Goal: Information Seeking & Learning: Learn about a topic

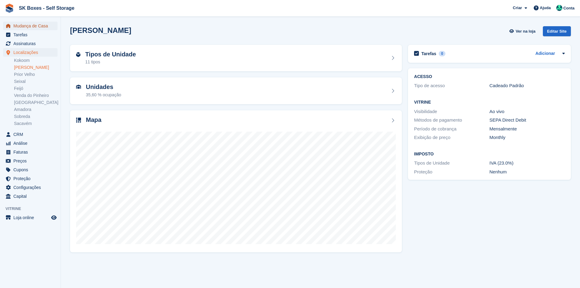
click at [29, 27] on span "Mudança de Casa" at bounding box center [31, 26] width 37 height 9
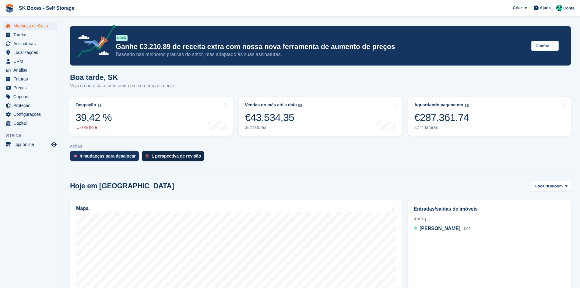
click at [184, 157] on div "1 perspectiva de revisão" at bounding box center [177, 156] width 50 height 5
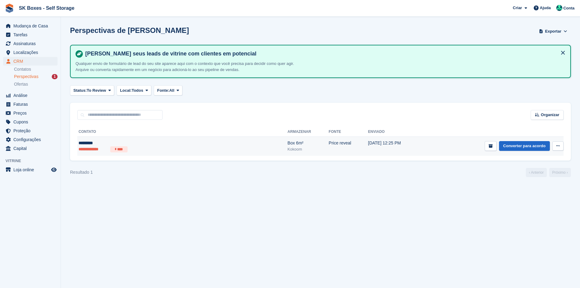
click at [101, 149] on li "**********" at bounding box center [93, 149] width 29 height 6
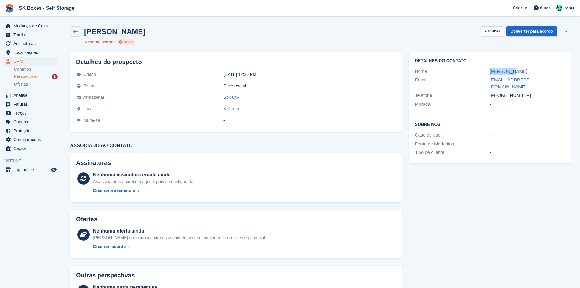
drag, startPoint x: 489, startPoint y: 72, endPoint x: 531, endPoint y: 69, distance: 42.8
click at [531, 69] on div "Nome Jose Dias" at bounding box center [490, 71] width 150 height 9
drag, startPoint x: 482, startPoint y: 76, endPoint x: 557, endPoint y: 85, distance: 74.8
click at [564, 77] on div "Email 1960josedias@gmail.com" at bounding box center [490, 84] width 150 height 16
copy div "1960josedias@gmail.com"
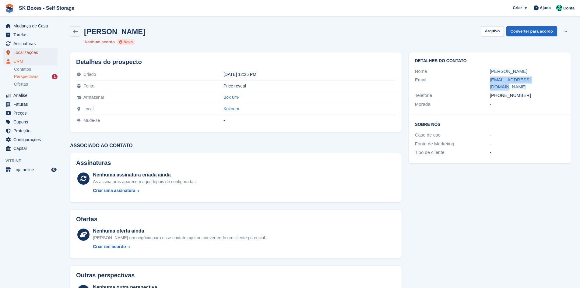
click at [28, 52] on span "Localizações" at bounding box center [31, 52] width 37 height 9
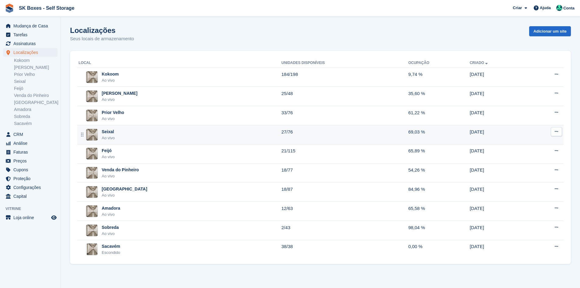
click at [138, 138] on div "Seixal Ao vivo" at bounding box center [180, 135] width 203 height 12
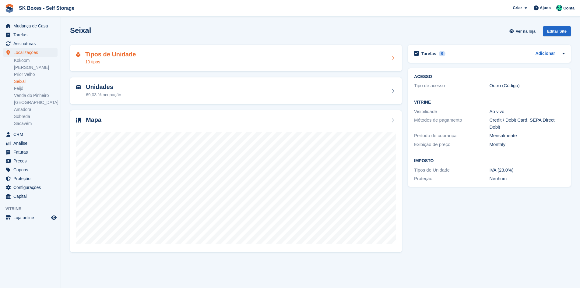
click at [174, 48] on div "Tipos de Unidade 10 tipos" at bounding box center [236, 58] width 332 height 27
click at [199, 66] on div "Tipos de Unidade 10 tipos" at bounding box center [236, 58] width 332 height 27
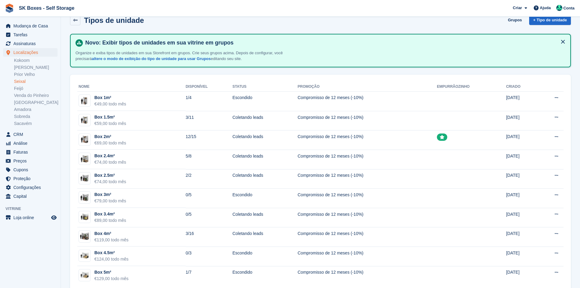
scroll to position [23, 0]
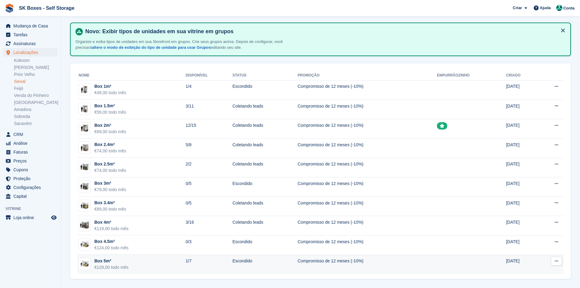
click at [174, 261] on td "Box 5m² €129,00 todo mês" at bounding box center [131, 264] width 108 height 19
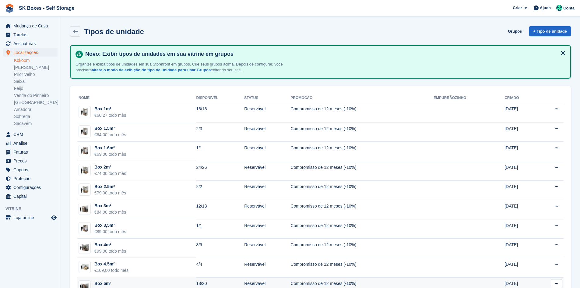
scroll to position [152, 0]
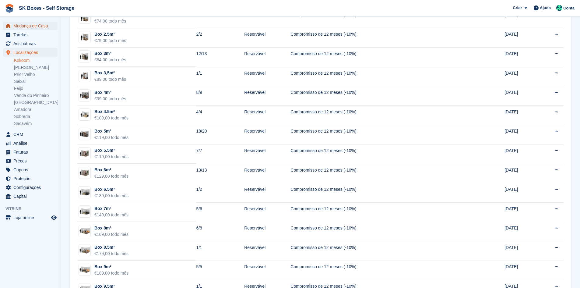
click at [45, 23] on span "Mudança de Casa" at bounding box center [31, 26] width 37 height 9
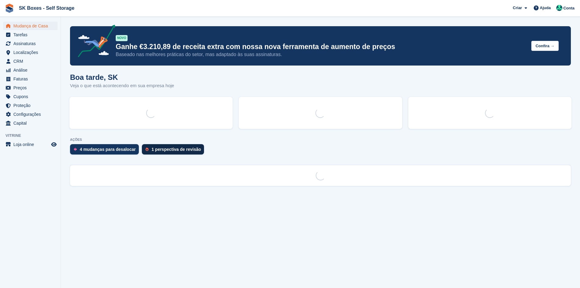
click at [177, 152] on div "1 perspectiva de revisão" at bounding box center [173, 149] width 62 height 10
click at [179, 154] on div "1 perspectiva de revisão" at bounding box center [173, 149] width 62 height 10
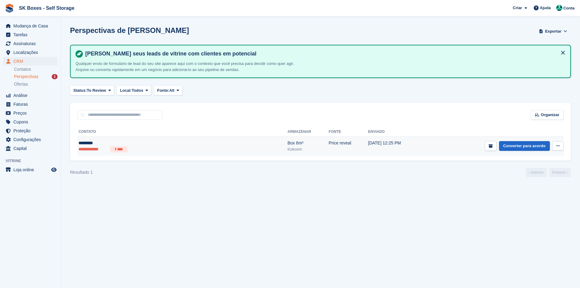
click at [182, 148] on ul "**********" at bounding box center [138, 149] width 119 height 6
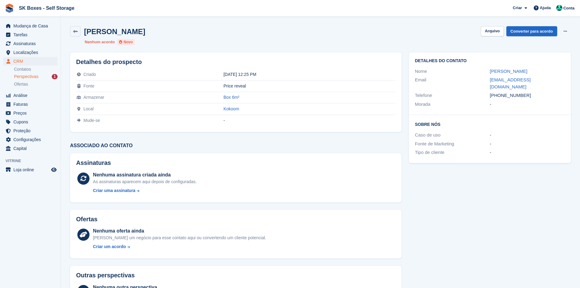
click at [479, 73] on div "Nome" at bounding box center [452, 71] width 75 height 7
drag, startPoint x: 532, startPoint y: 90, endPoint x: 500, endPoint y: 89, distance: 32.6
click at [500, 92] on div "+351910576515" at bounding box center [527, 95] width 75 height 7
copy div "910576515"
drag, startPoint x: 496, startPoint y: 26, endPoint x: 486, endPoint y: 26, distance: 10.7
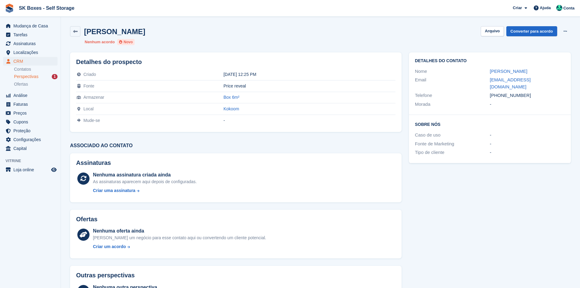
click at [496, 26] on div "Jose Dias Arquivo Converter para acordo Excluir cliente potencial Nenhum acordo…" at bounding box center [320, 36] width 508 height 26
click at [493, 31] on button "Arquivo" at bounding box center [492, 31] width 23 height 10
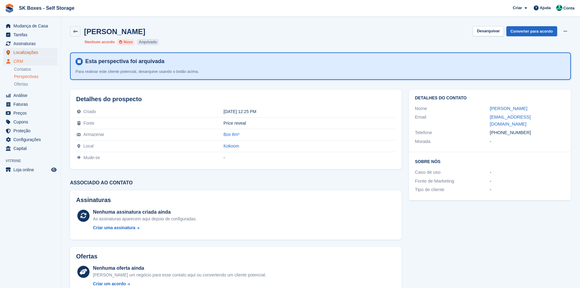
click at [34, 51] on span "Localizações" at bounding box center [31, 52] width 37 height 9
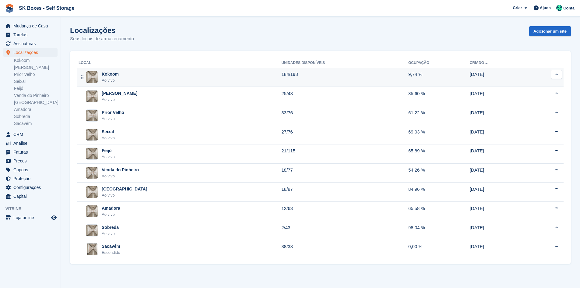
click at [152, 77] on div "Kokoom Ao vivo" at bounding box center [180, 77] width 203 height 12
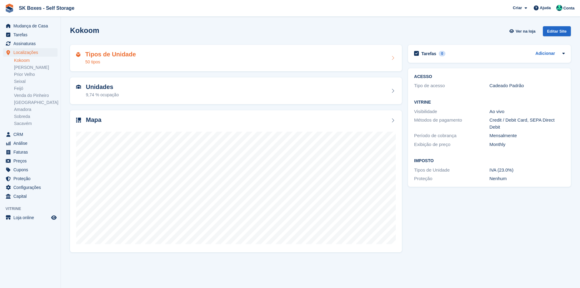
click at [160, 62] on div "Tipos de Unidade 50 tipos" at bounding box center [236, 58] width 320 height 15
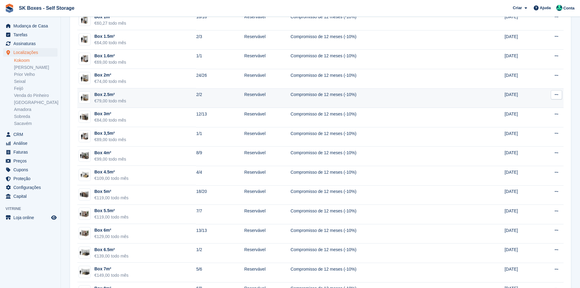
scroll to position [91, 0]
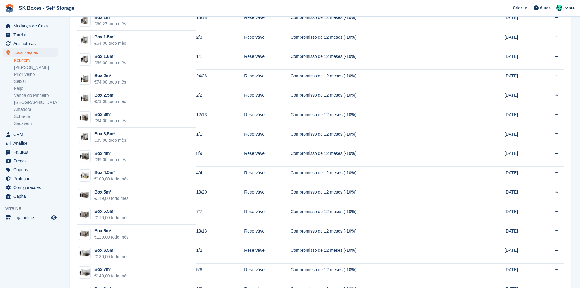
click at [34, 20] on div "Mudança de Casa Tarefas Assinaturas Assinaturas Assinaturas Aumento de preços N…" at bounding box center [30, 110] width 61 height 182
click at [35, 25] on span "Mudança de Casa" at bounding box center [31, 26] width 37 height 9
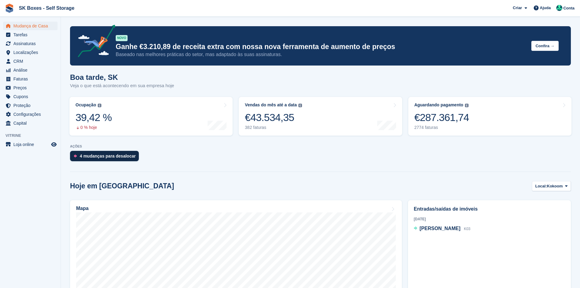
click at [118, 152] on div "4 mudanças para desalocar" at bounding box center [104, 156] width 69 height 10
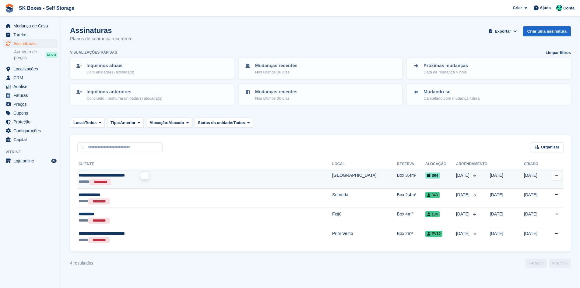
click at [123, 176] on span "**********" at bounding box center [102, 175] width 46 height 4
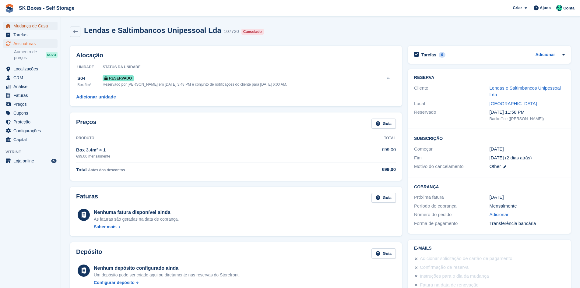
click at [26, 29] on span "Mudança de Casa" at bounding box center [31, 26] width 37 height 9
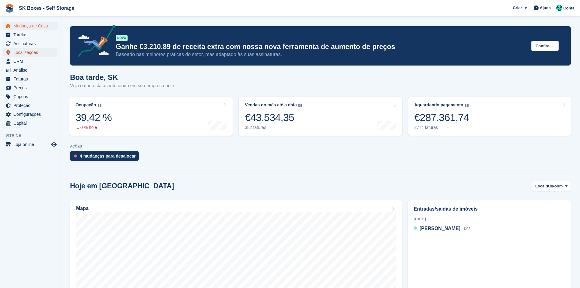
click at [33, 55] on span "Localizações" at bounding box center [31, 52] width 37 height 9
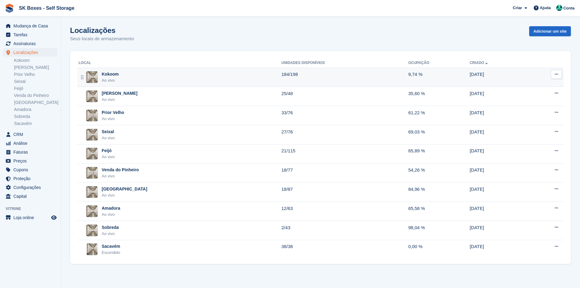
click at [168, 74] on div "Kokoom Ao vivo" at bounding box center [180, 77] width 203 height 12
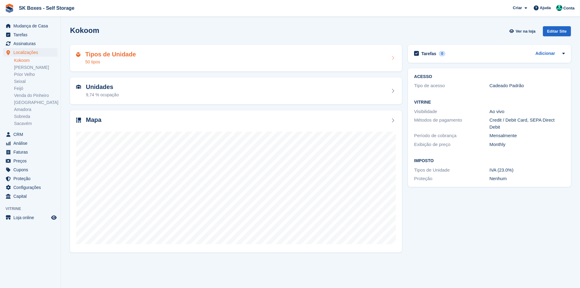
click at [218, 62] on div "Tipos de Unidade 50 tipos" at bounding box center [236, 58] width 320 height 15
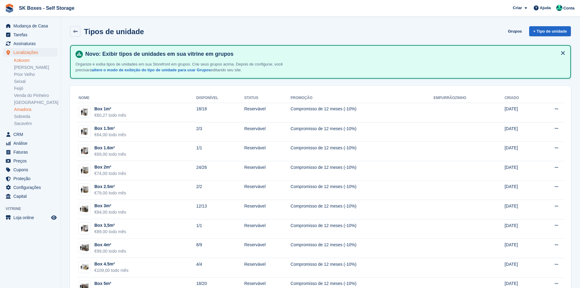
click at [31, 111] on link "Amadora" at bounding box center [36, 110] width 44 height 6
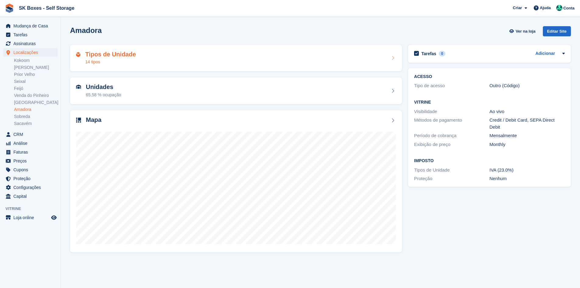
click at [130, 53] on h2 "Tipos de Unidade" at bounding box center [110, 54] width 51 height 7
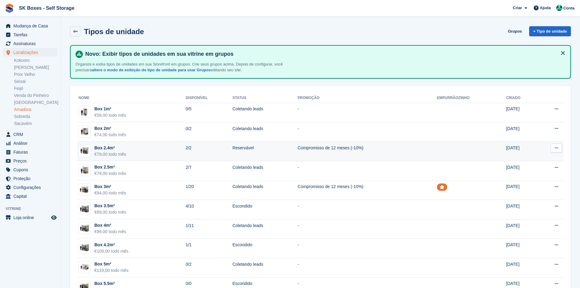
click at [153, 155] on td "Box 2.4m² €79,00 todo mês" at bounding box center [131, 151] width 108 height 19
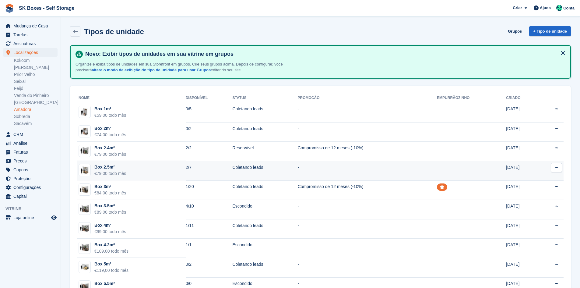
click at [115, 170] on div "Box 2.5m²" at bounding box center [110, 167] width 32 height 6
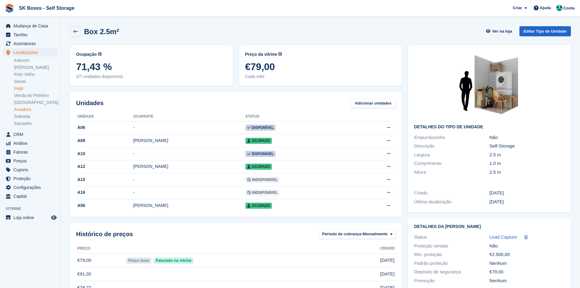
click at [26, 90] on link "Feijó" at bounding box center [36, 89] width 44 height 6
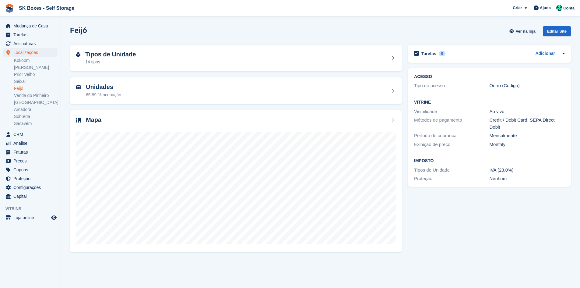
click at [140, 76] on div "Unidades 65,89 % ocupação" at bounding box center [236, 90] width 338 height 33
click at [148, 64] on div "Tipos de Unidade 14 tipos" at bounding box center [236, 58] width 320 height 15
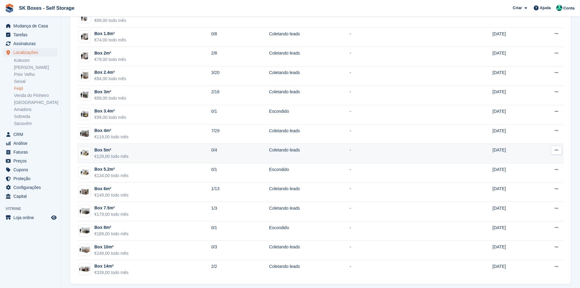
scroll to position [100, 0]
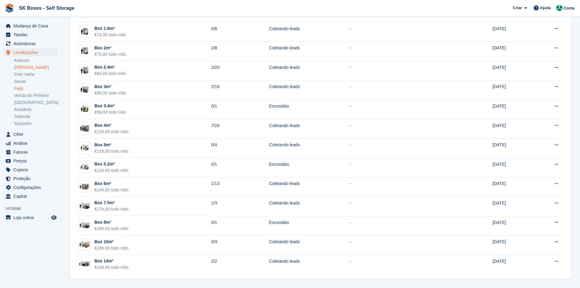
click at [41, 68] on link "[PERSON_NAME]" at bounding box center [36, 68] width 44 height 6
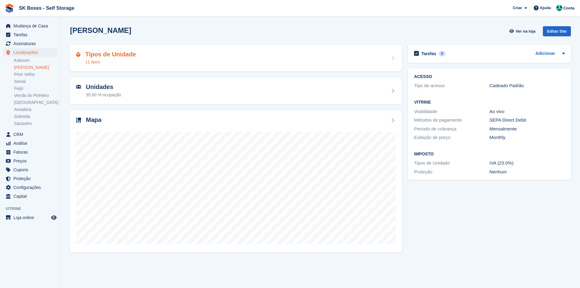
click at [126, 59] on div "11 tipos" at bounding box center [110, 62] width 51 height 6
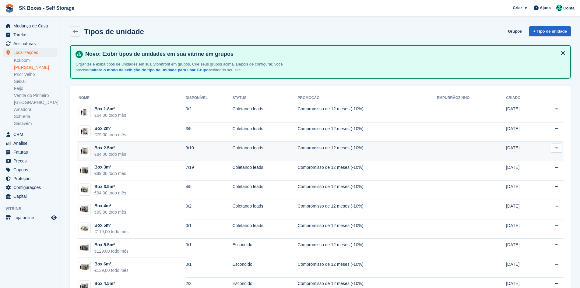
click at [124, 147] on div "Box 2.5m²" at bounding box center [110, 148] width 32 height 6
